Goal: Transaction & Acquisition: Purchase product/service

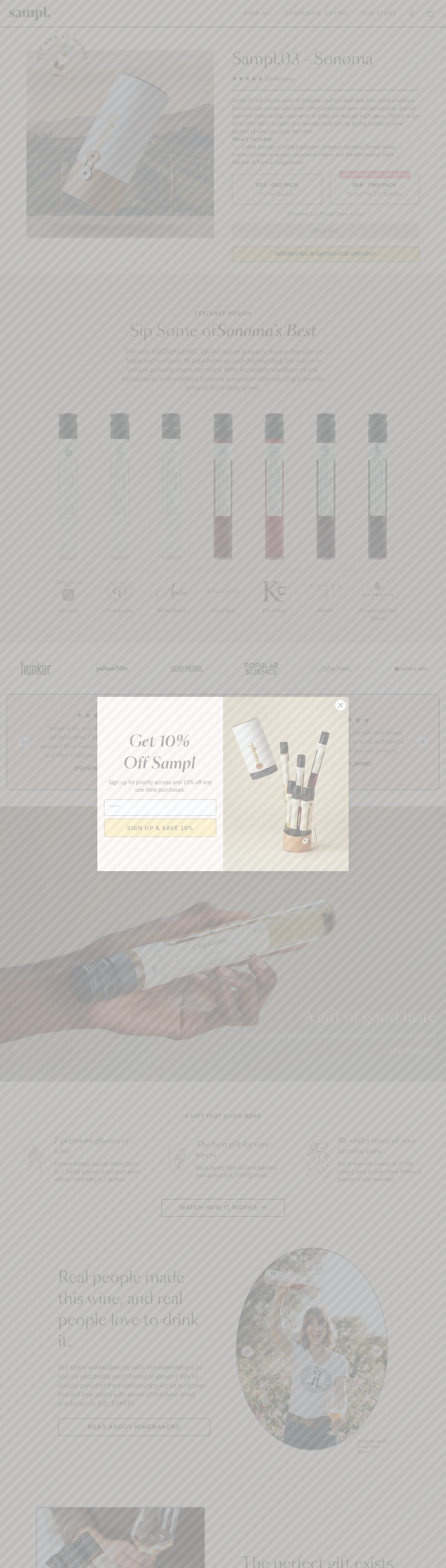
click at [341, 705] on icon "Close dialog" at bounding box center [341, 705] width 5 height 5
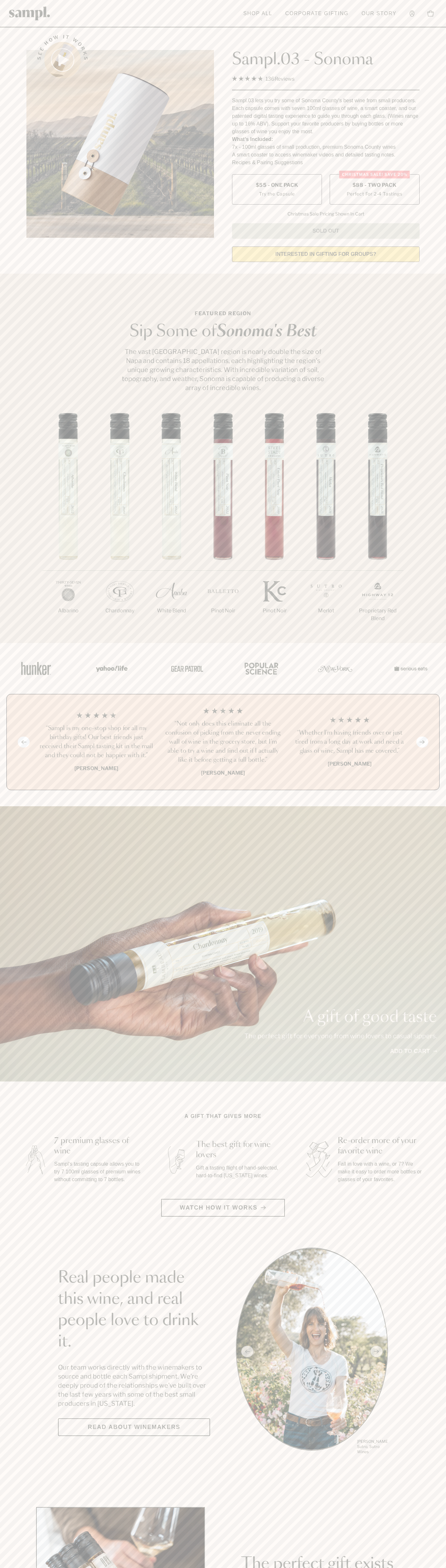
click at [374, 186] on span "$88 - Two Pack" at bounding box center [374, 185] width 44 height 7
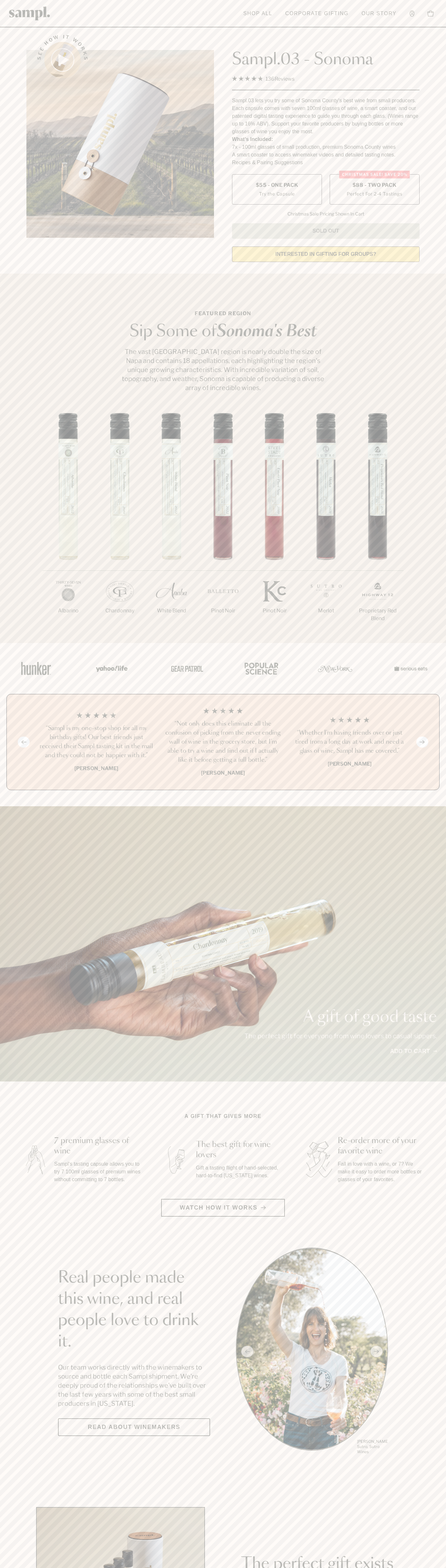
click at [223, 742] on h3 "“Not only does this eliminate all the confusion of picking from the never endin…" at bounding box center [223, 742] width 116 height 45
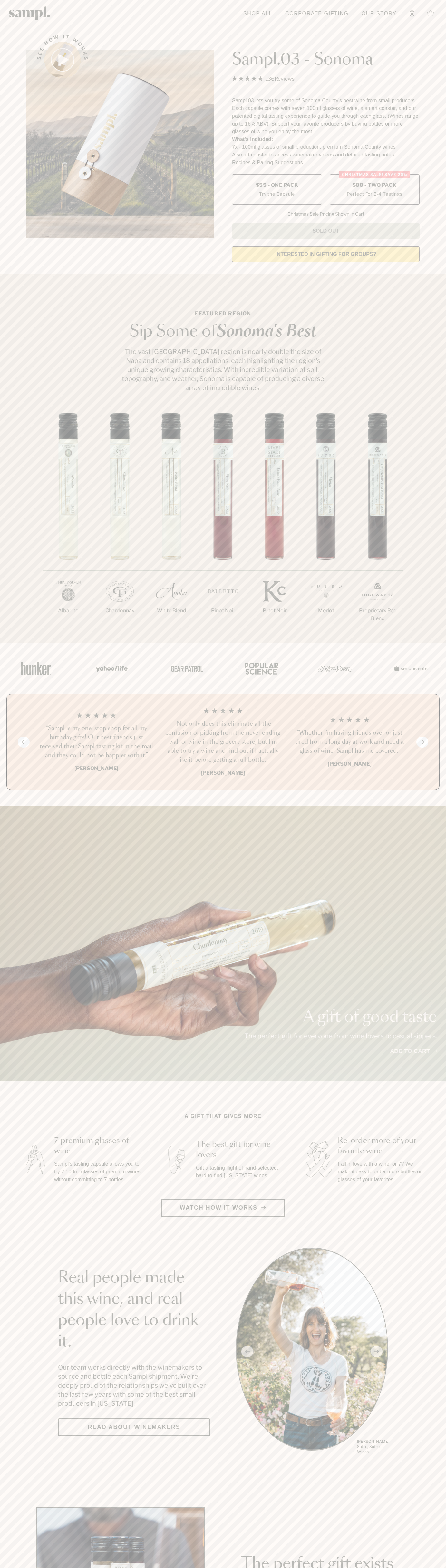
click at [341, 27] on header "Toggle navigation menu Shop All Corporate Gifting Our Story Account Story Shop …" at bounding box center [223, 14] width 446 height 27
click at [428, 1145] on section "A gift that gives more 7 premium glasses of wine Sampl's tasting capsule allows…" at bounding box center [223, 1164] width 446 height 104
click at [158, 1568] on html "Skip to main content Toggle navigation menu Shop All Corporate Gifting Our Stor…" at bounding box center [223, 1512] width 446 height 3026
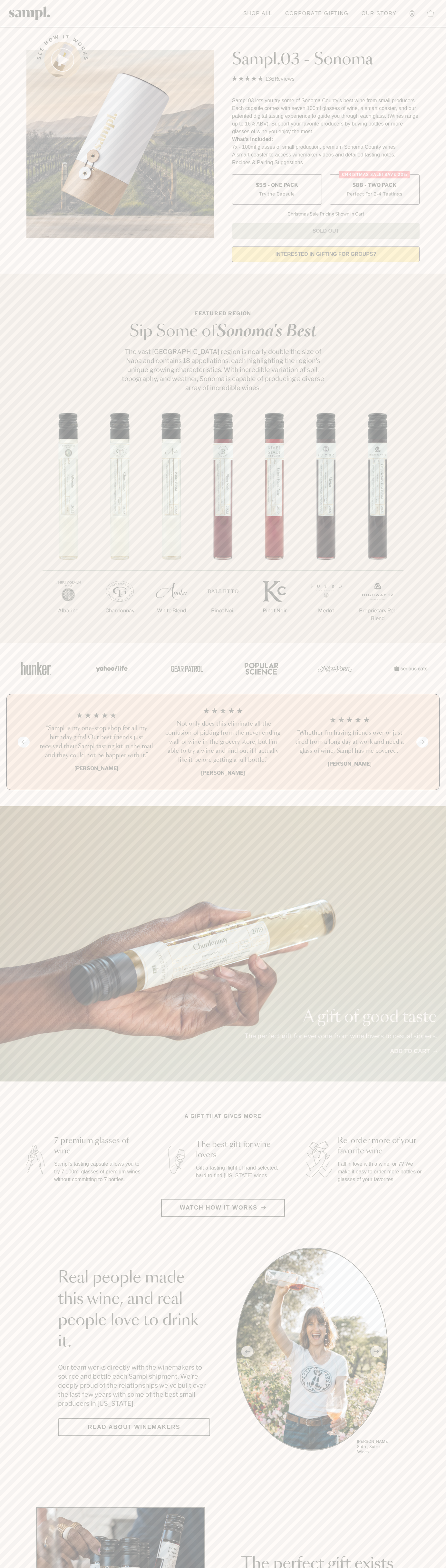
click at [18, 547] on div "1/7 [GEOGRAPHIC_DATA] 2/7 Chardonnay 3/7" at bounding box center [223, 528] width 446 height 230
click at [374, 190] on label "Christmas SALE! Save 20% $88 - Two Pack Perfect For 2-4 Tastings" at bounding box center [374, 190] width 90 height 30
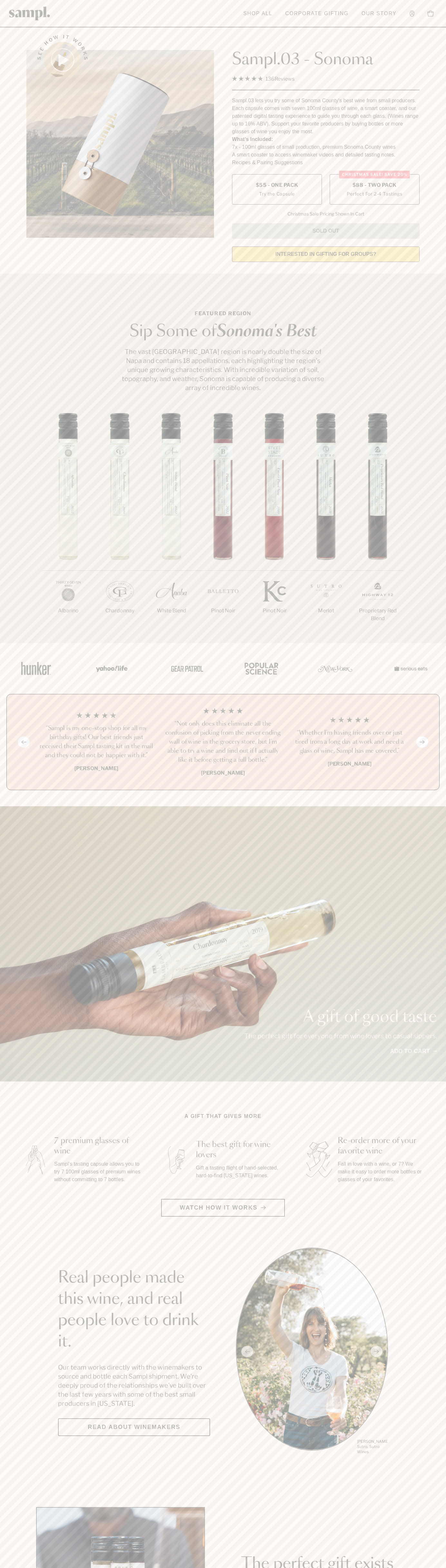
click at [223, 742] on h3 "“Not only does this eliminate all the confusion of picking from the never endin…" at bounding box center [223, 742] width 116 height 45
